Goal: Check status: Check status

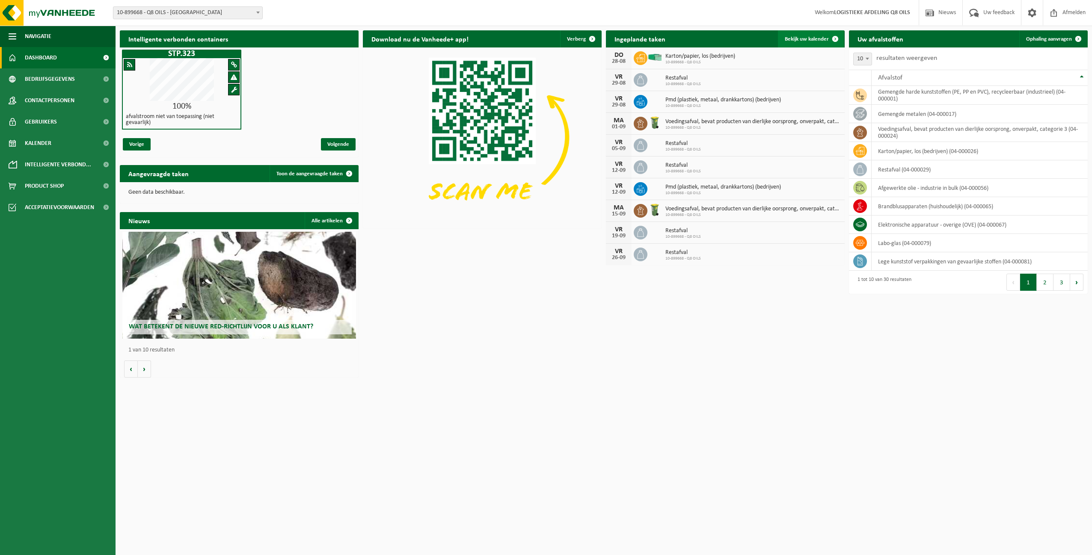
click at [812, 38] on span "Bekijk uw kalender" at bounding box center [807, 39] width 44 height 6
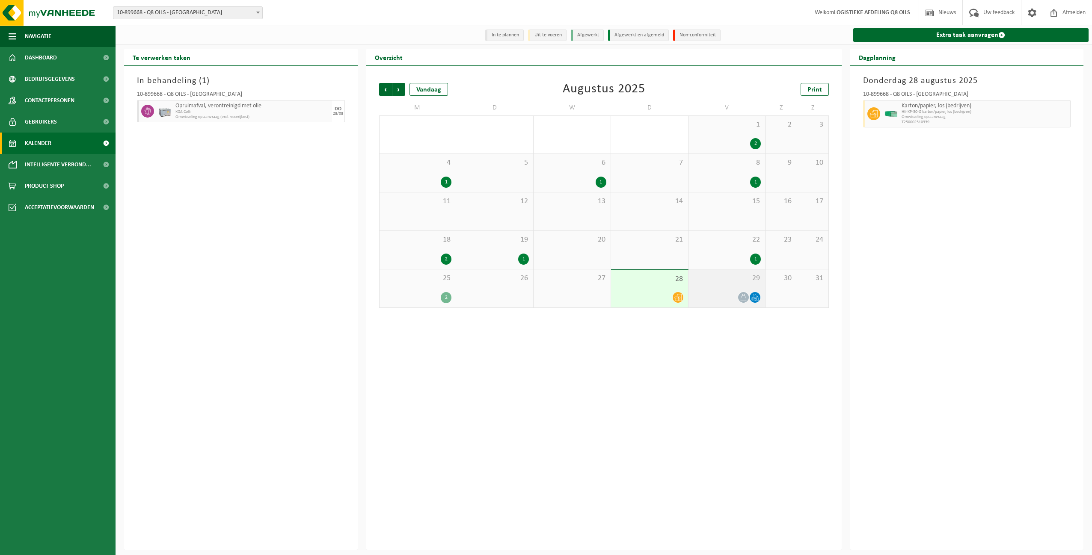
click at [757, 298] on icon at bounding box center [754, 297] width 7 height 7
click at [399, 91] on span "Volgende" at bounding box center [398, 89] width 13 height 13
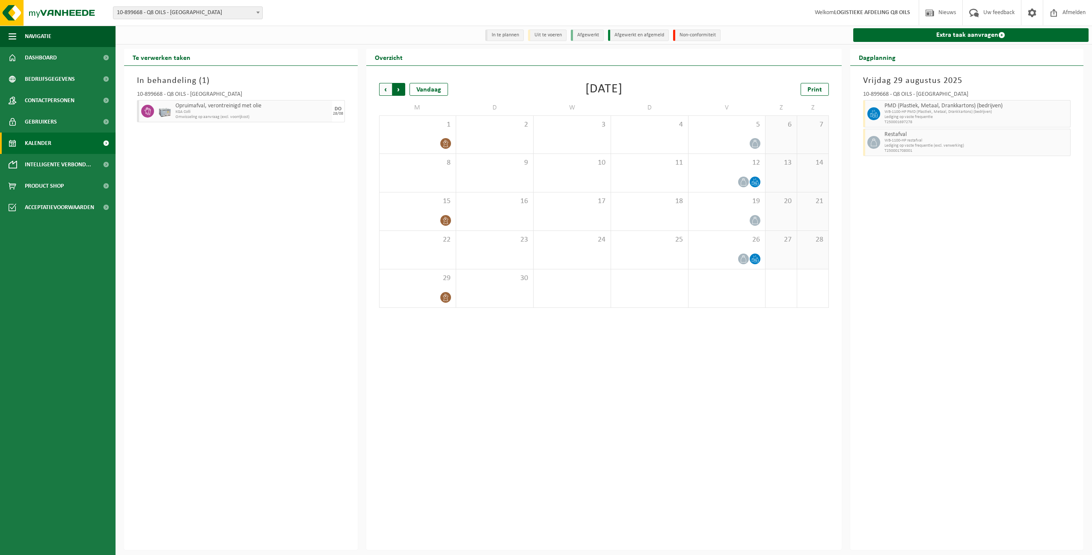
click at [385, 90] on span "Vorige" at bounding box center [385, 89] width 13 height 13
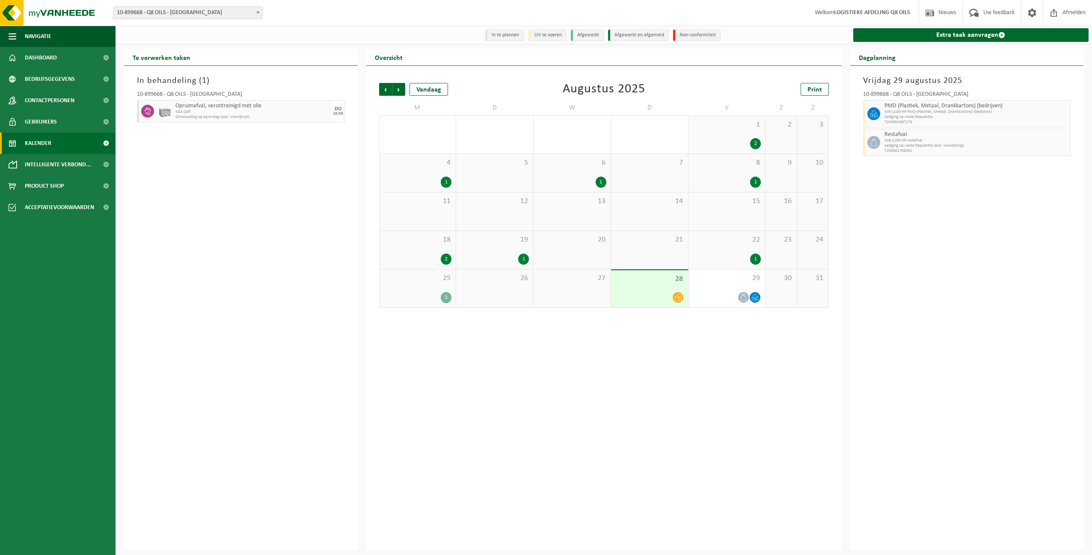
click at [243, 114] on span "KGA Colli" at bounding box center [252, 112] width 154 height 5
click at [674, 297] on icon at bounding box center [677, 297] width 7 height 7
